Goal: Task Accomplishment & Management: Use online tool/utility

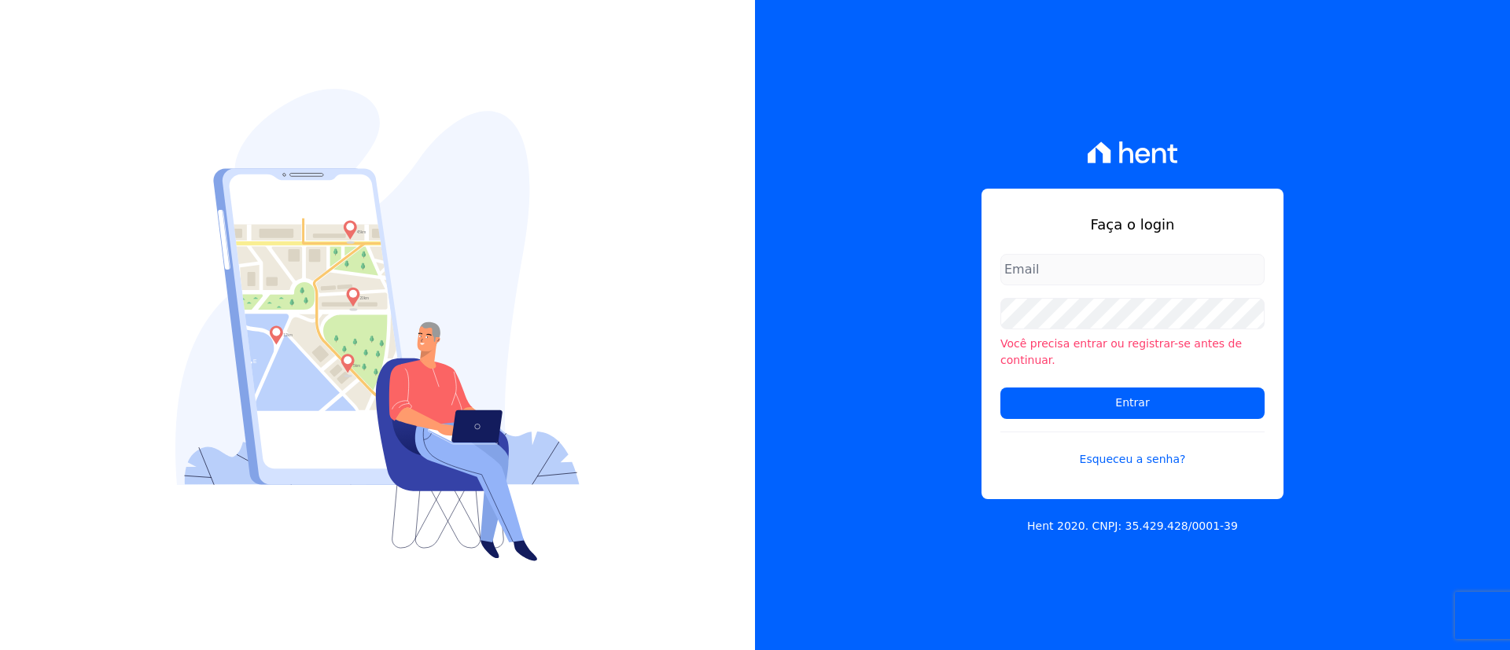
type input "[EMAIL_ADDRESS][DOMAIN_NAME]"
click at [1239, 373] on form "giovana.cavichiollo@sejahype.com.br Você precisa entrar ou registrar-se antes d…" at bounding box center [1132, 370] width 264 height 233
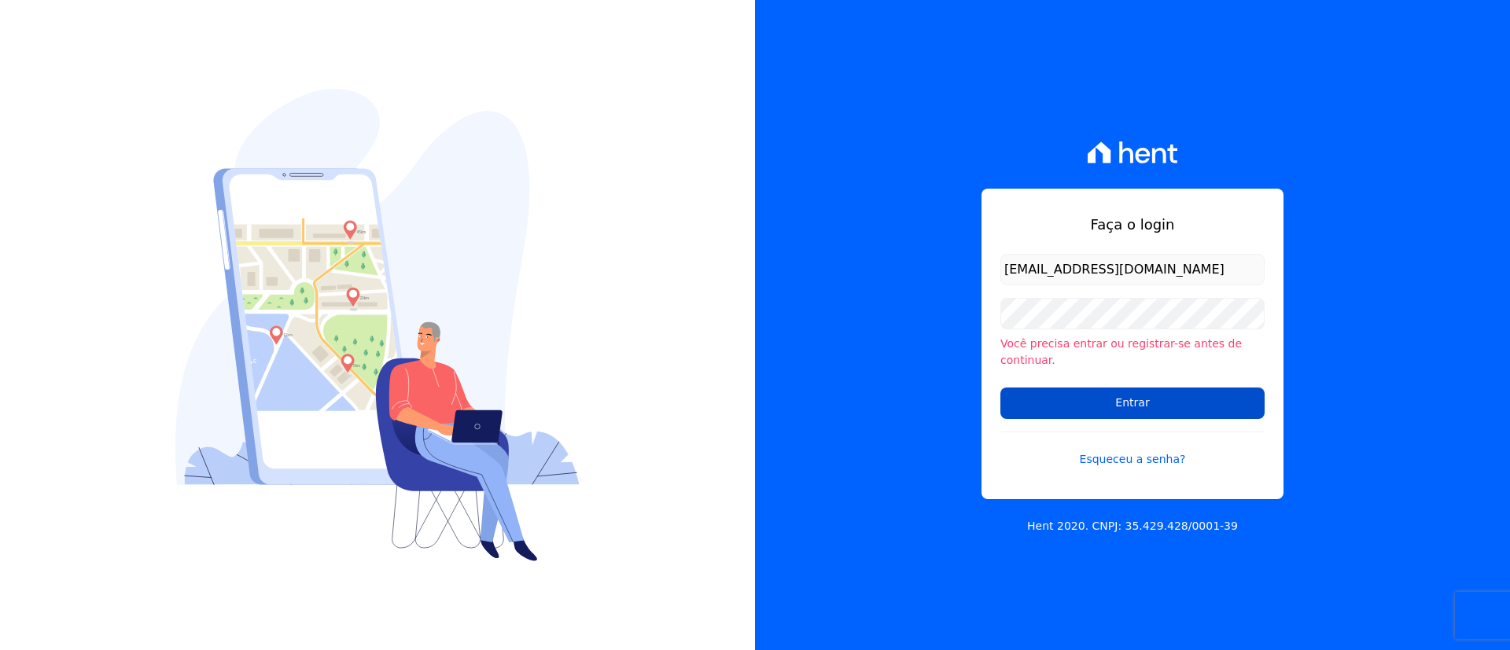
click at [1245, 390] on input "Entrar" at bounding box center [1132, 403] width 264 height 31
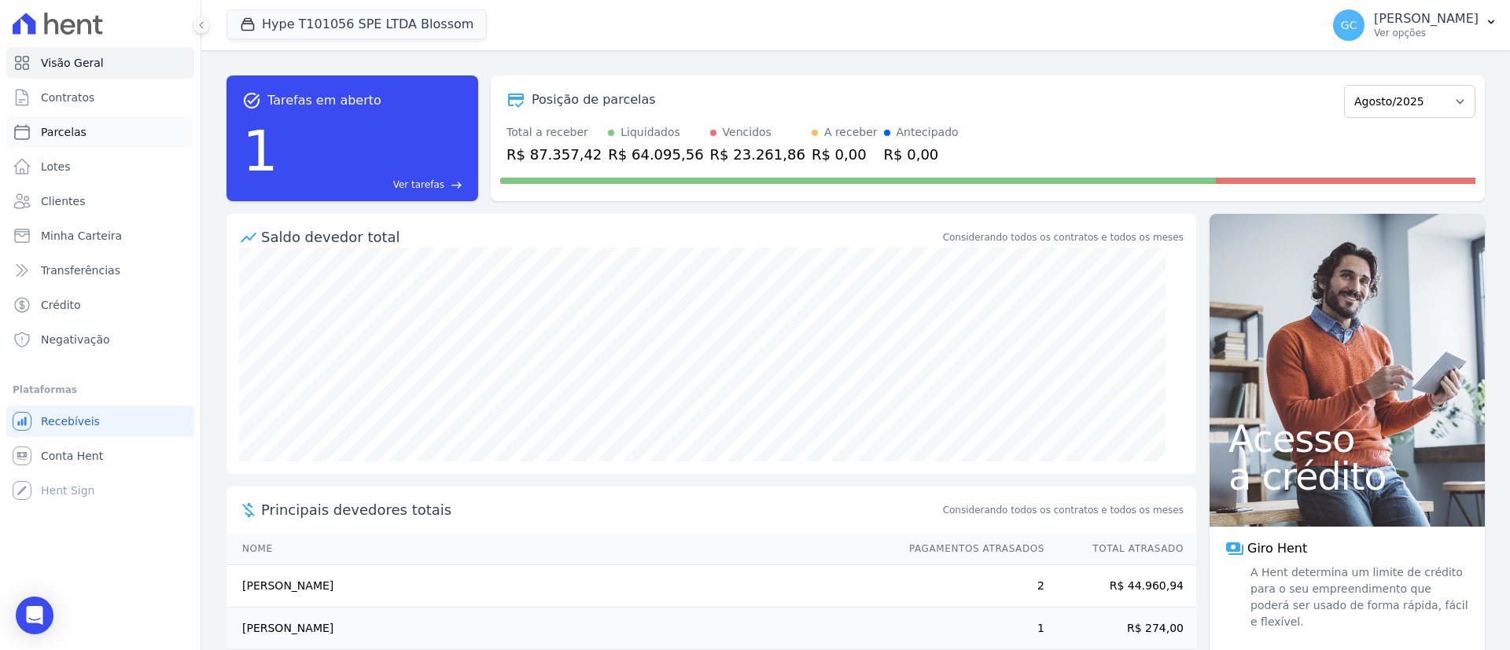
click at [39, 128] on link "Parcelas" at bounding box center [100, 131] width 188 height 31
select select
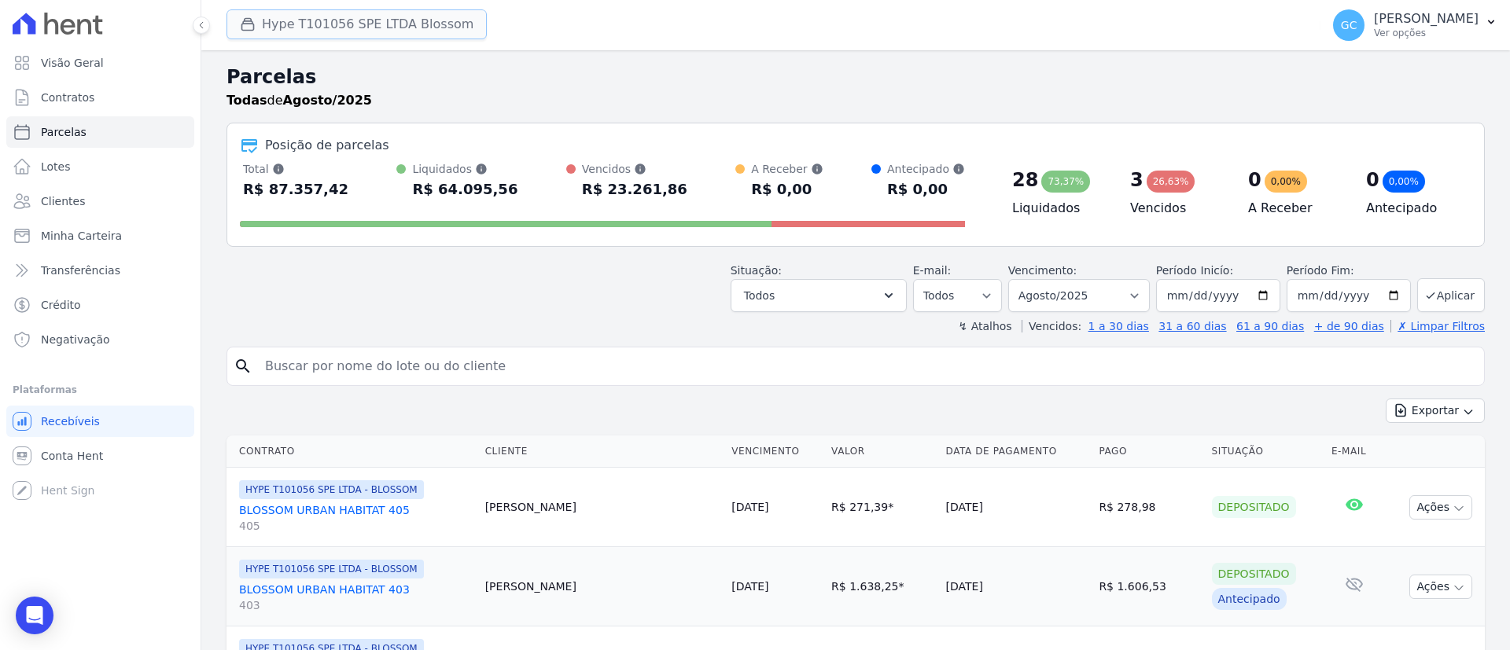
click at [319, 19] on button "Hype T101056 SPE LTDA Blossom" at bounding box center [356, 24] width 260 height 30
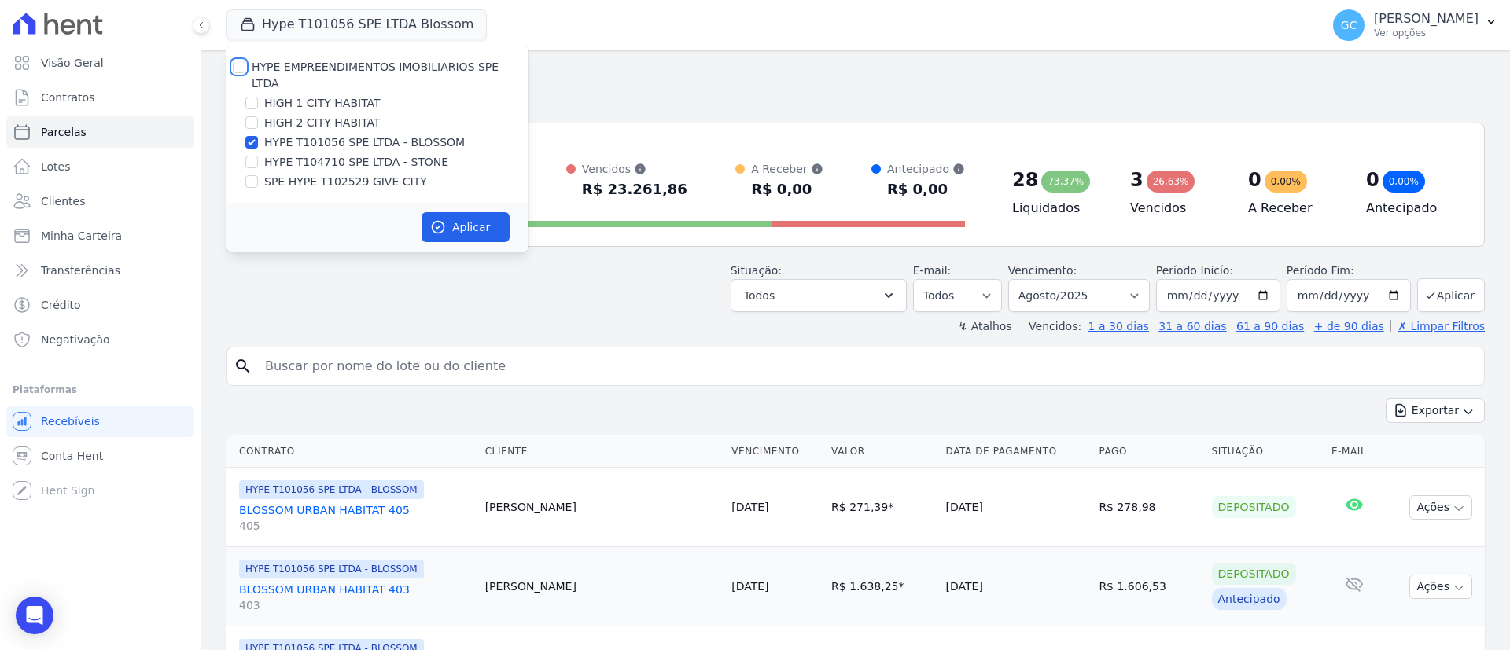
click at [237, 66] on input "HYPE EMPREENDIMENTOS IMOBILIARIOS SPE LTDA" at bounding box center [239, 67] width 13 height 13
checkbox input "true"
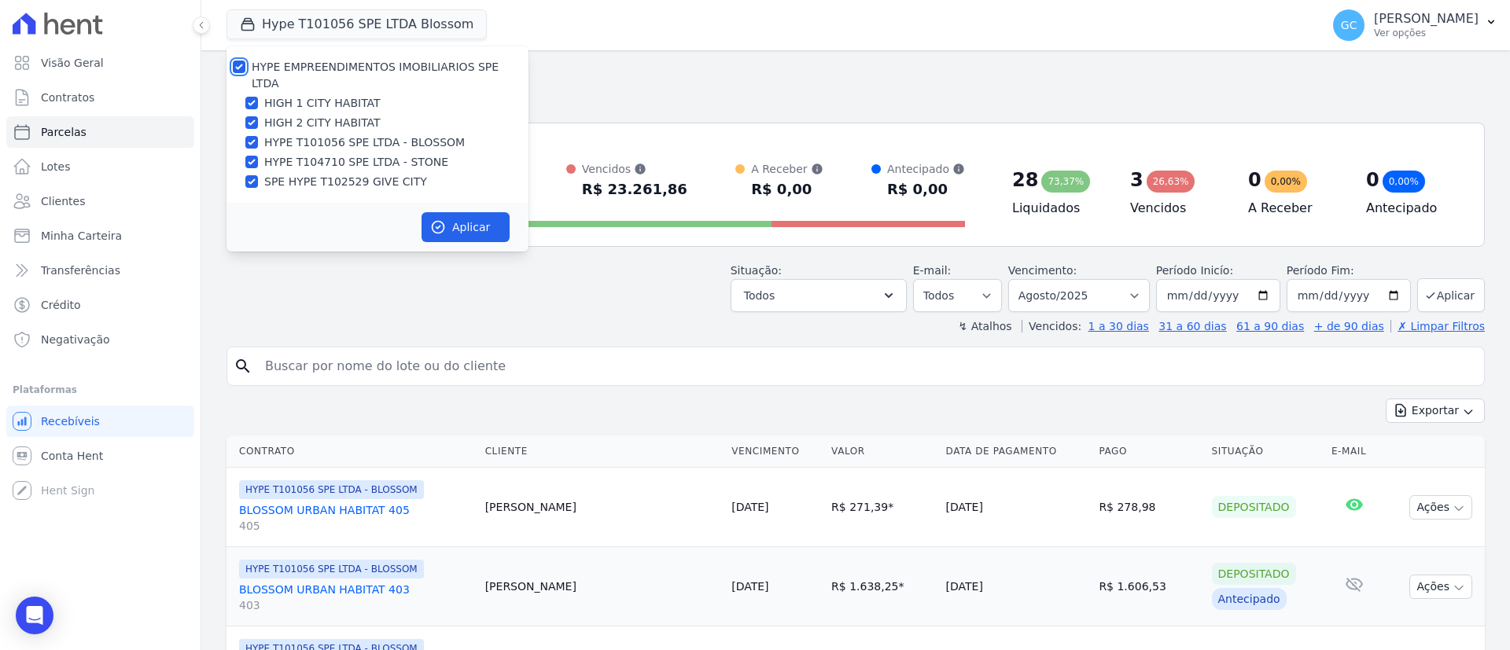
checkbox input "true"
click at [498, 212] on button "Aplicar" at bounding box center [466, 227] width 88 height 30
select select
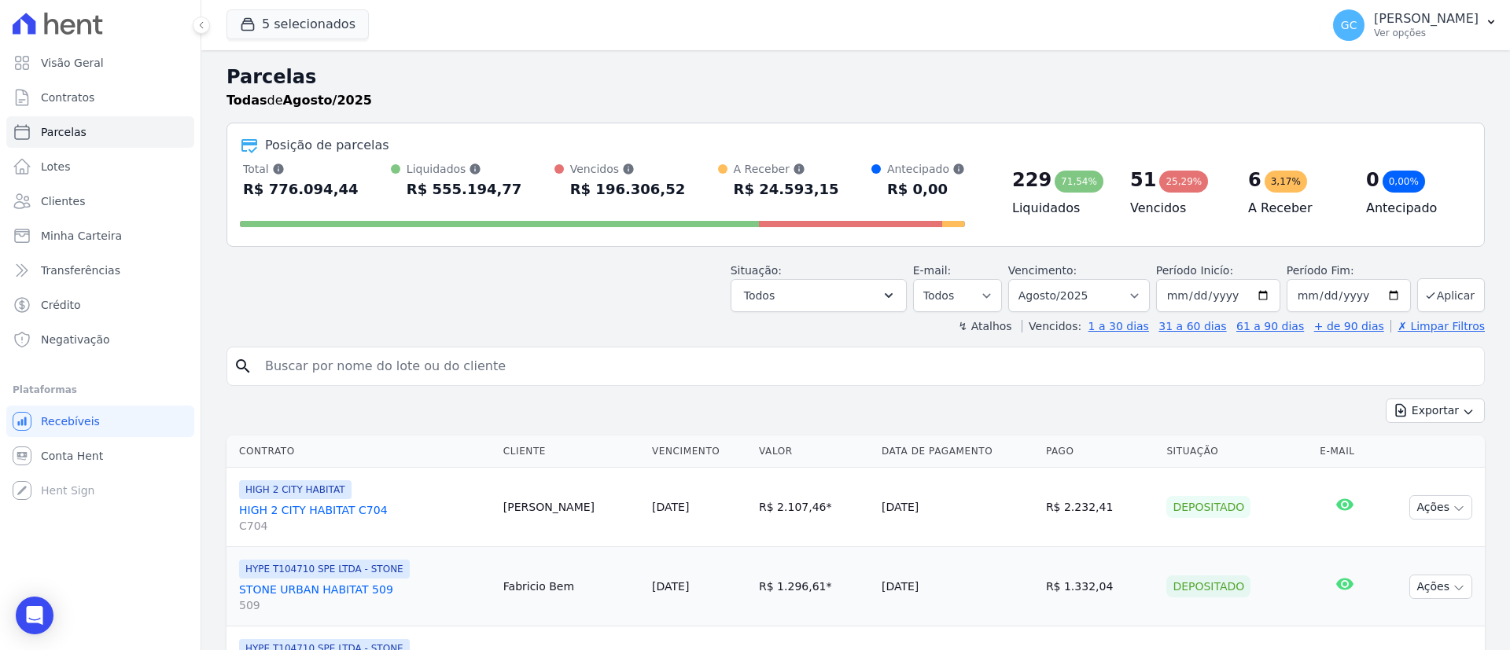
click at [536, 366] on input "search" at bounding box center [867, 366] width 1222 height 31
paste input "[PERSON_NAME] [PERSON_NAME]"
type input "[PERSON_NAME] [PERSON_NAME]"
select select
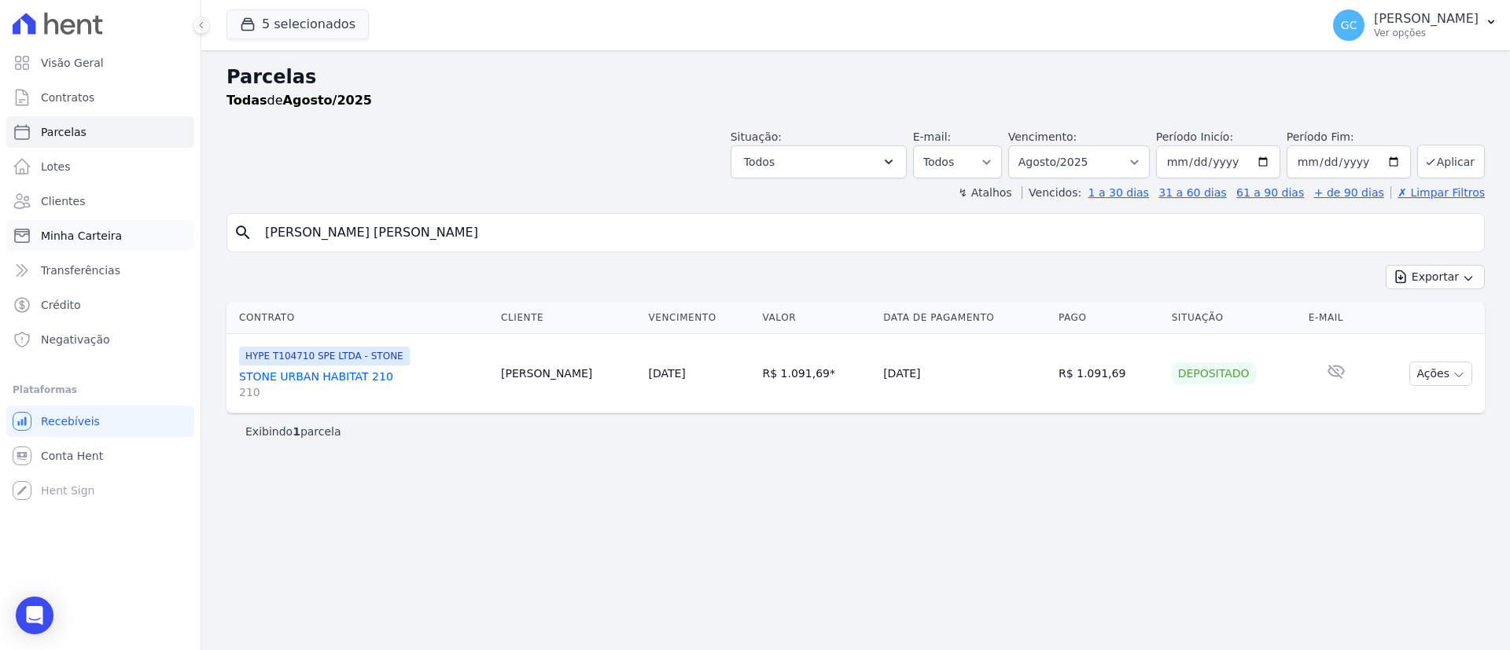
drag, startPoint x: 355, startPoint y: 240, endPoint x: 184, endPoint y: 222, distance: 172.4
click at [186, 223] on div "Visão Geral Contratos [GEOGRAPHIC_DATA] Lotes Clientes Minha Carteira Transferê…" at bounding box center [755, 325] width 1510 height 650
paste input "[PERSON_NAME] [PERSON_NAME]"
type input "[PERSON_NAME] [PERSON_NAME]"
select select
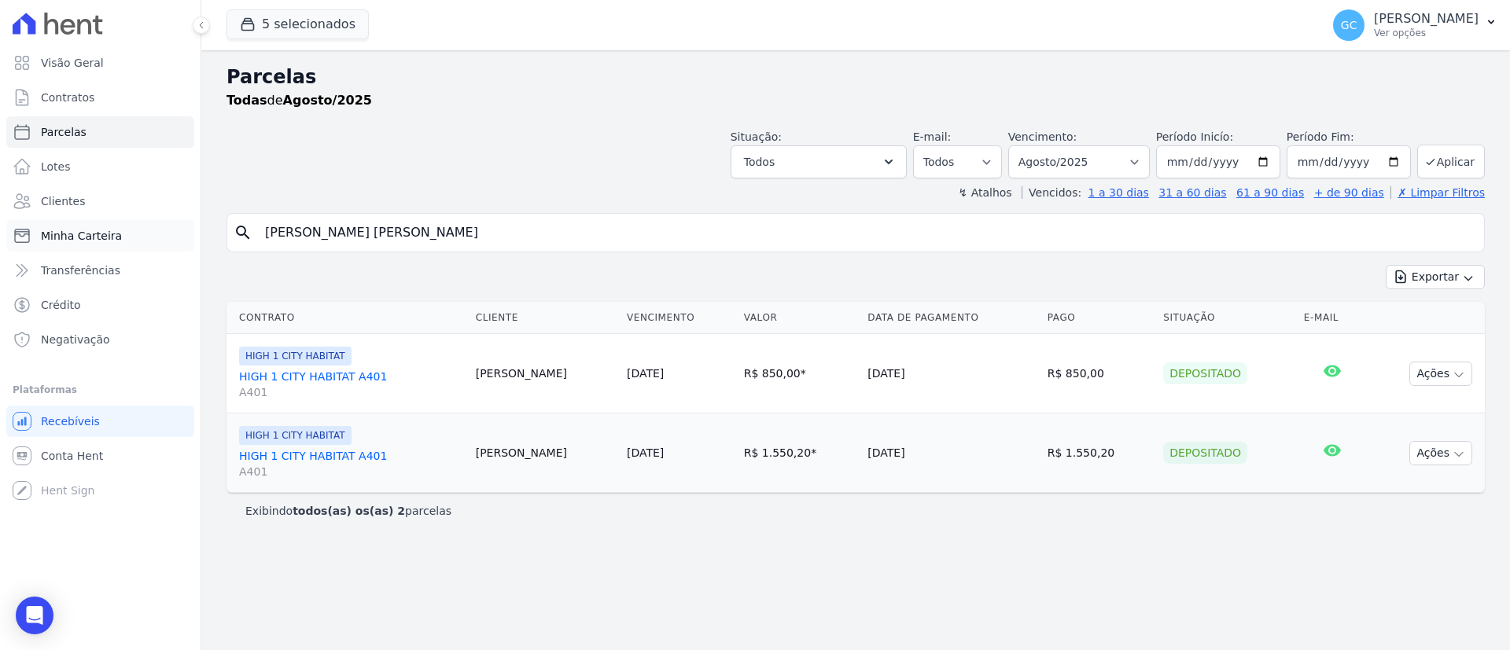
drag, startPoint x: 242, startPoint y: 232, endPoint x: 179, endPoint y: 227, distance: 63.1
click at [204, 226] on div "Parcelas Todas [PERSON_NAME]/2025 Situação: Agendado Em Aberto Pago Processando…" at bounding box center [855, 350] width 1309 height 600
paste input "iz [PERSON_NAME]"
type input "[PERSON_NAME]"
select select
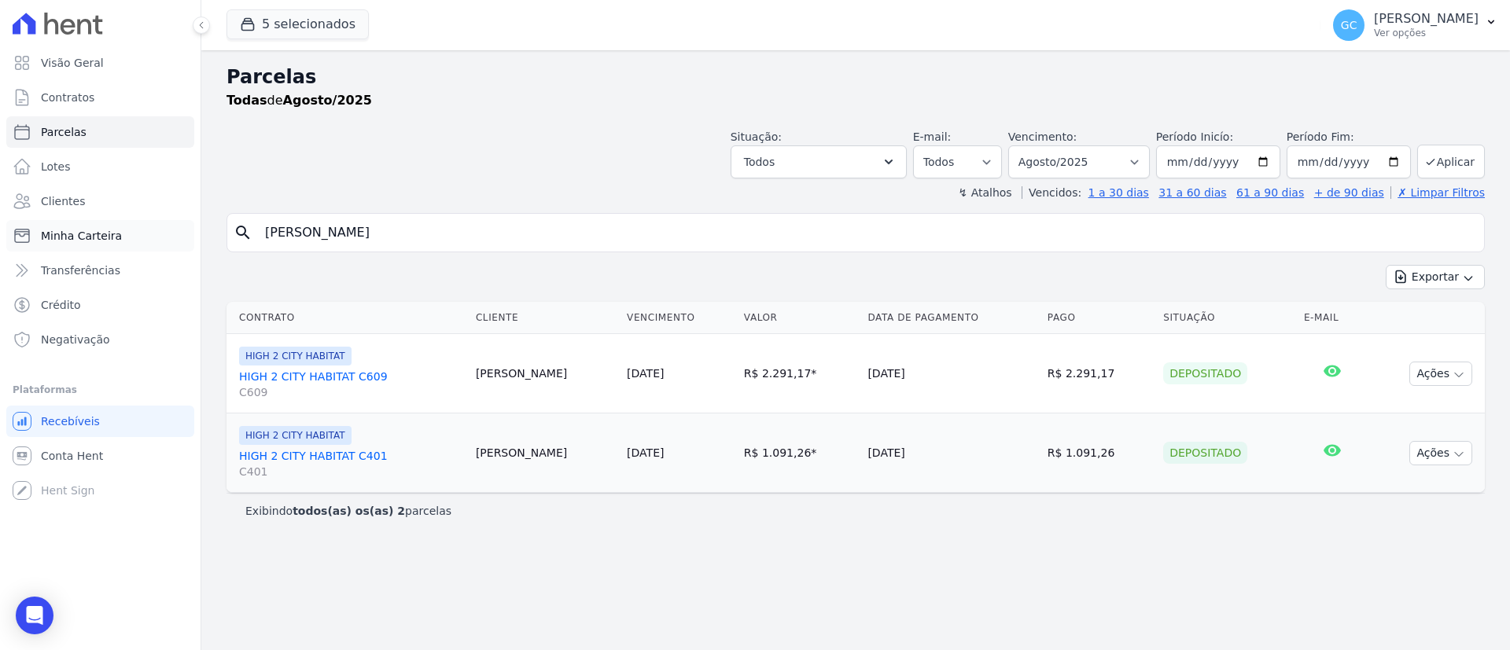
drag, startPoint x: 487, startPoint y: 242, endPoint x: 23, endPoint y: 234, distance: 464.1
click at [23, 234] on div "Visão Geral Contratos [GEOGRAPHIC_DATA] Lotes Clientes Minha Carteira Transferê…" at bounding box center [755, 325] width 1510 height 650
paste input "[PERSON_NAME] De [PERSON_NAME]"
type input "[PERSON_NAME] De [PERSON_NAME]"
select select
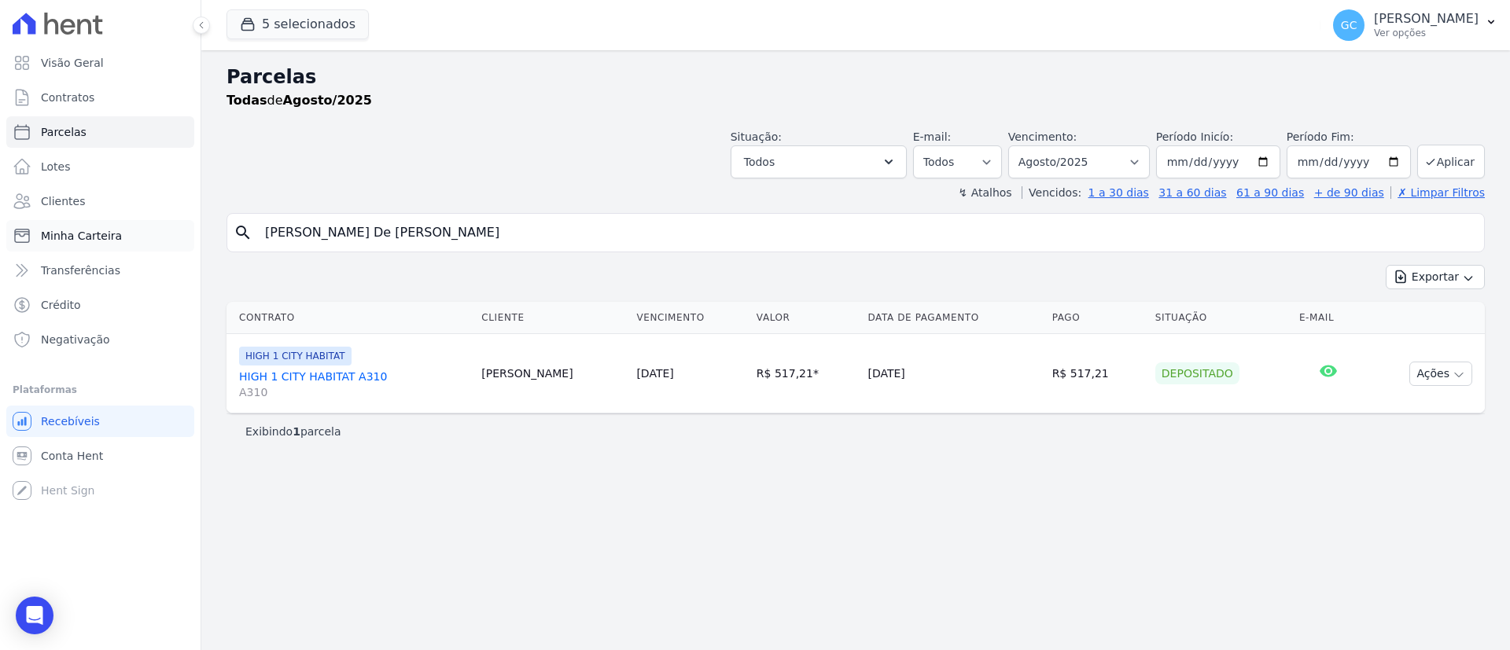
drag, startPoint x: 465, startPoint y: 237, endPoint x: 119, endPoint y: 229, distance: 346.1
click at [148, 232] on div "Visão Geral Contratos [GEOGRAPHIC_DATA] Lotes Clientes Minha Carteira Transferê…" at bounding box center [755, 325] width 1510 height 650
paste input "[PERSON_NAME]"
type input "[PERSON_NAME]"
select select
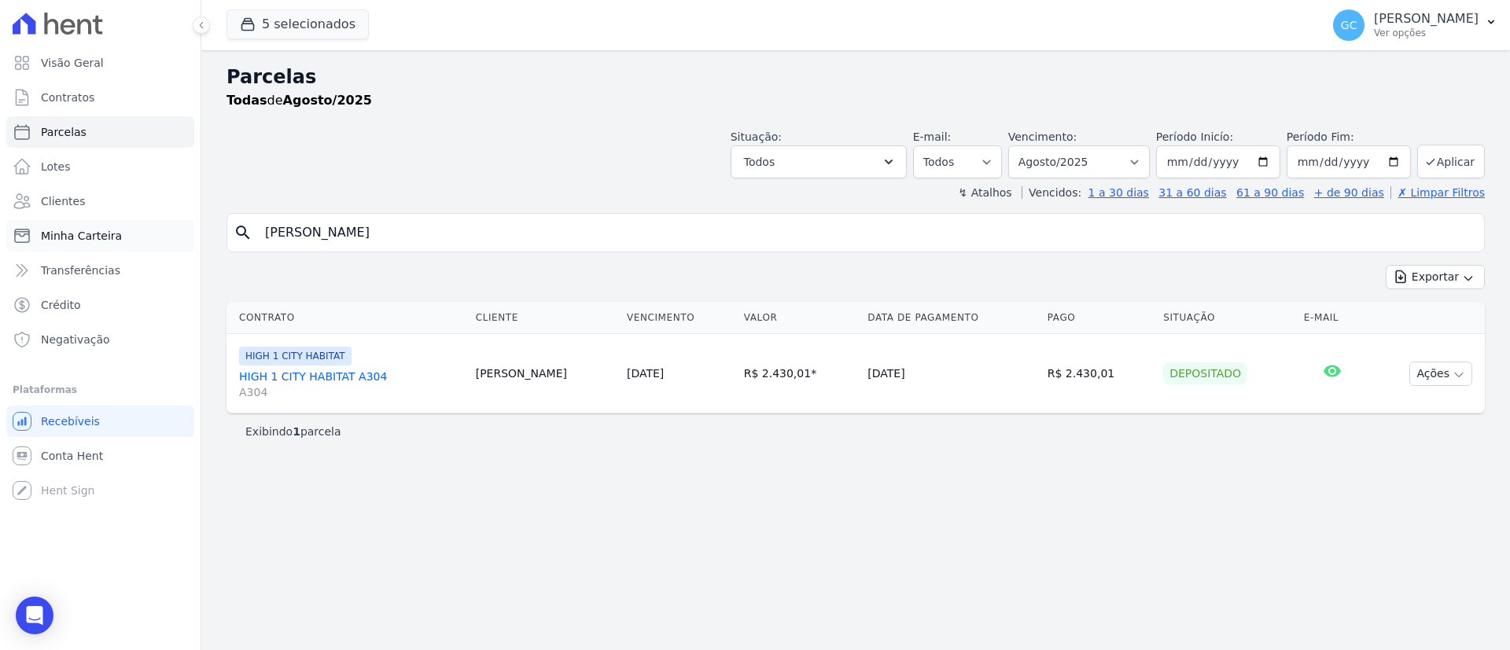
drag, startPoint x: 517, startPoint y: 227, endPoint x: 95, endPoint y: 245, distance: 421.9
click at [145, 245] on div "Visão Geral Contratos [GEOGRAPHIC_DATA] Lotes Clientes Minha Carteira Transferê…" at bounding box center [755, 325] width 1510 height 650
paste input "[PERSON_NAME] [PERSON_NAME] Albuquerque [PERSON_NAME]"
type input "[PERSON_NAME] [PERSON_NAME] Albuquerque [PERSON_NAME]"
select select
